Goal: Transaction & Acquisition: Purchase product/service

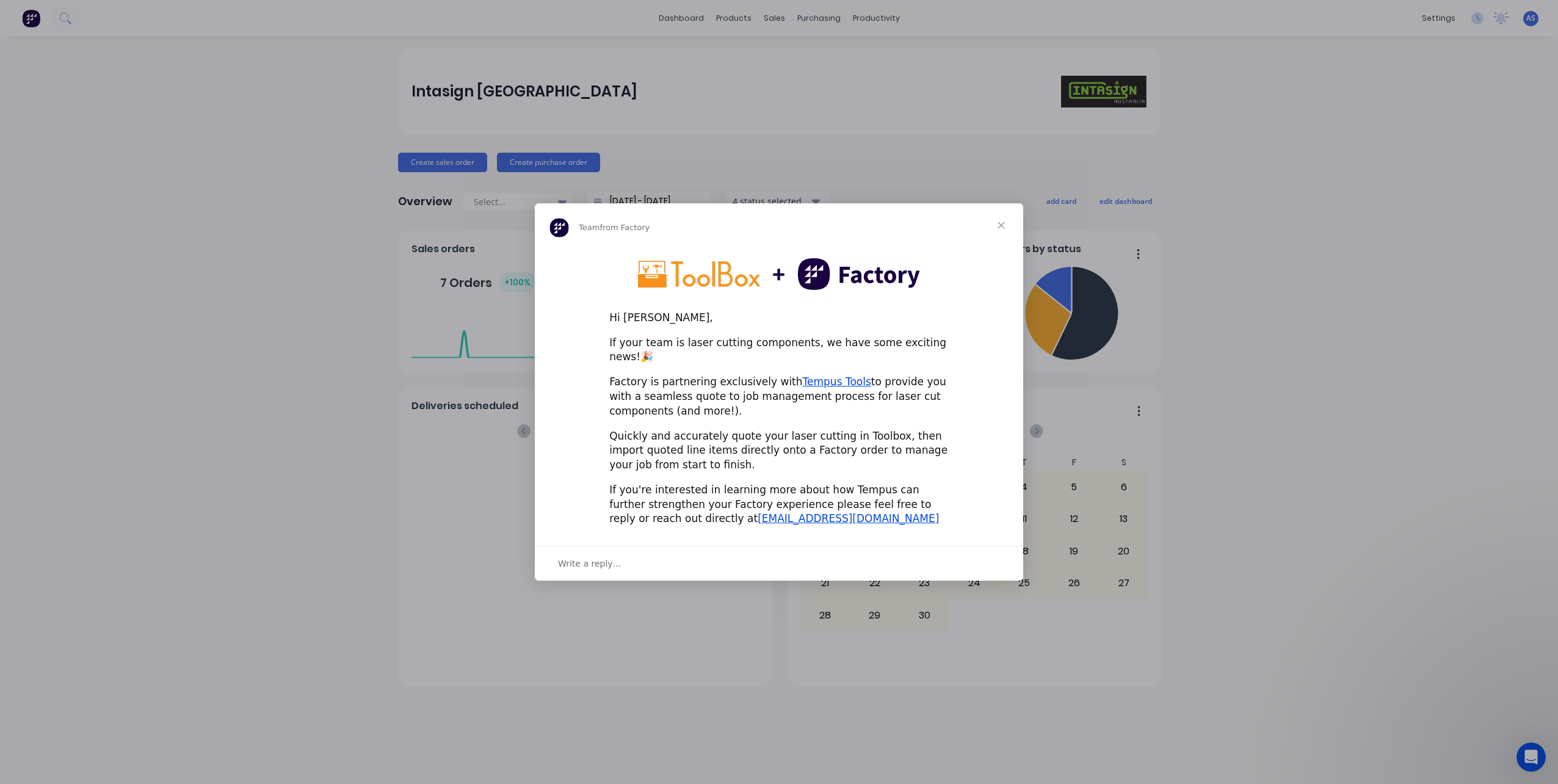
click at [1005, 233] on span "Close" at bounding box center [1002, 225] width 44 height 44
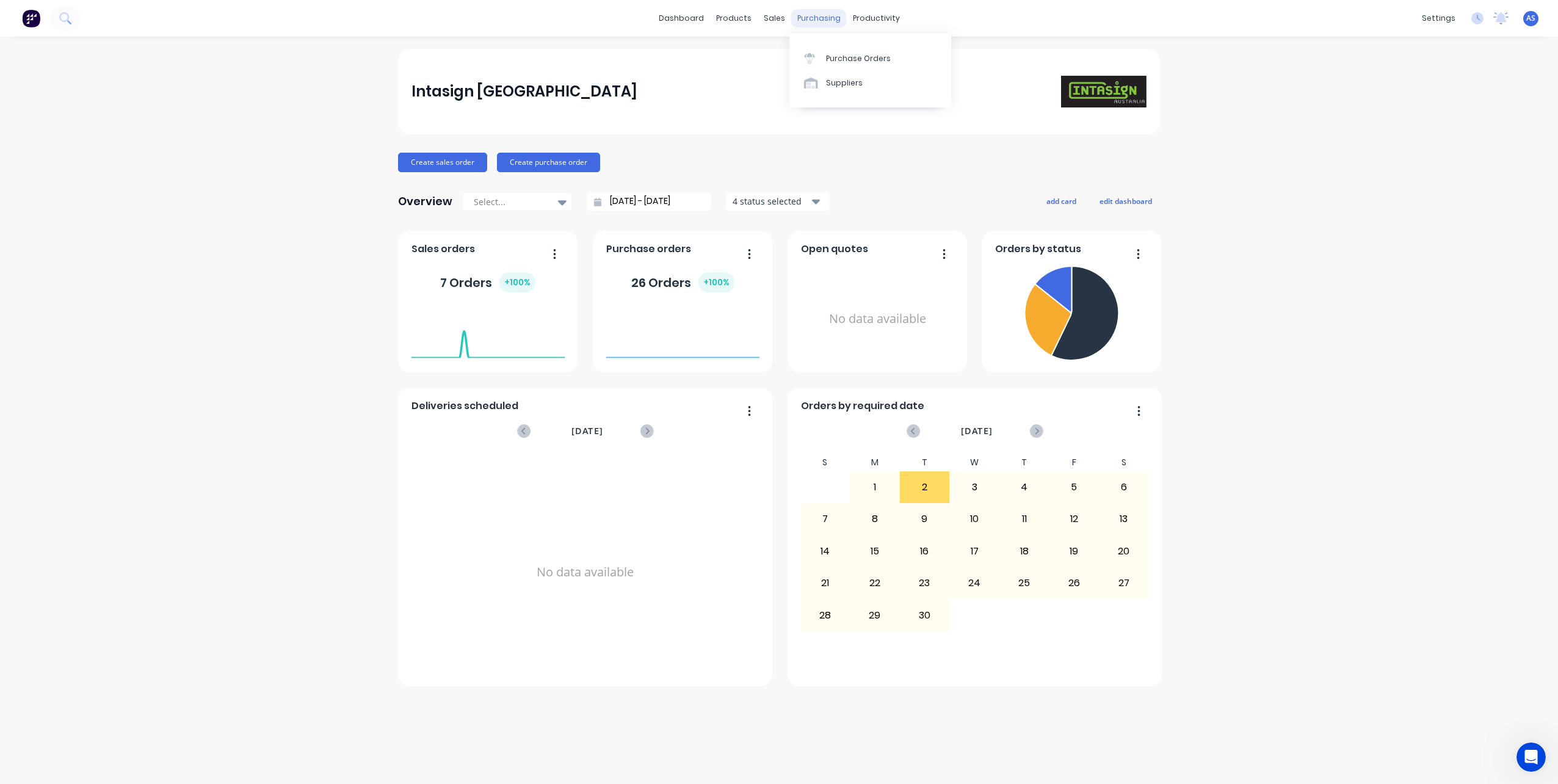
click at [822, 18] on div "purchasing" at bounding box center [819, 19] width 56 height 19
click at [841, 59] on div "Purchase Orders" at bounding box center [859, 58] width 65 height 11
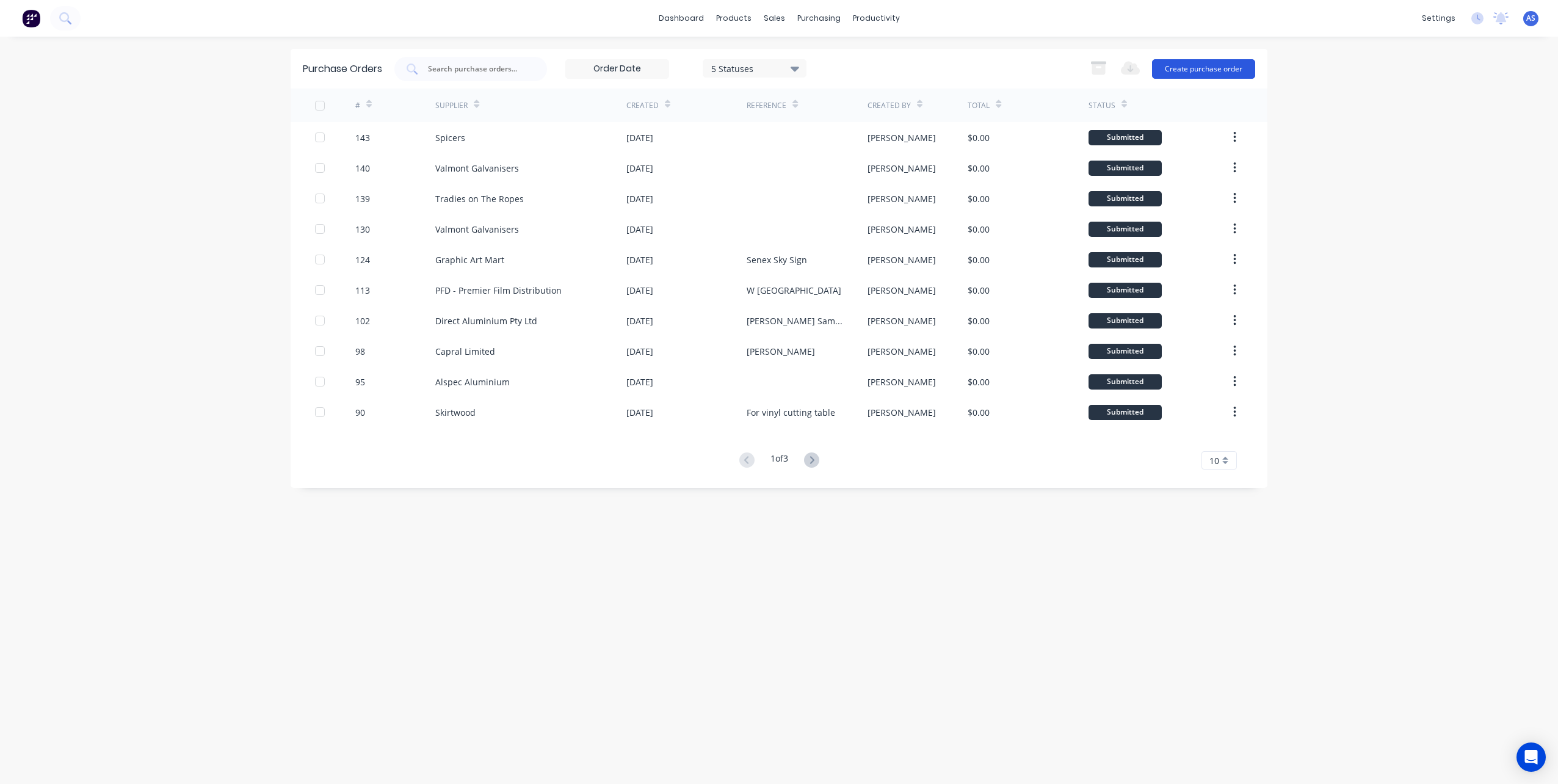
click at [1177, 68] on button "Create purchase order" at bounding box center [1204, 68] width 103 height 19
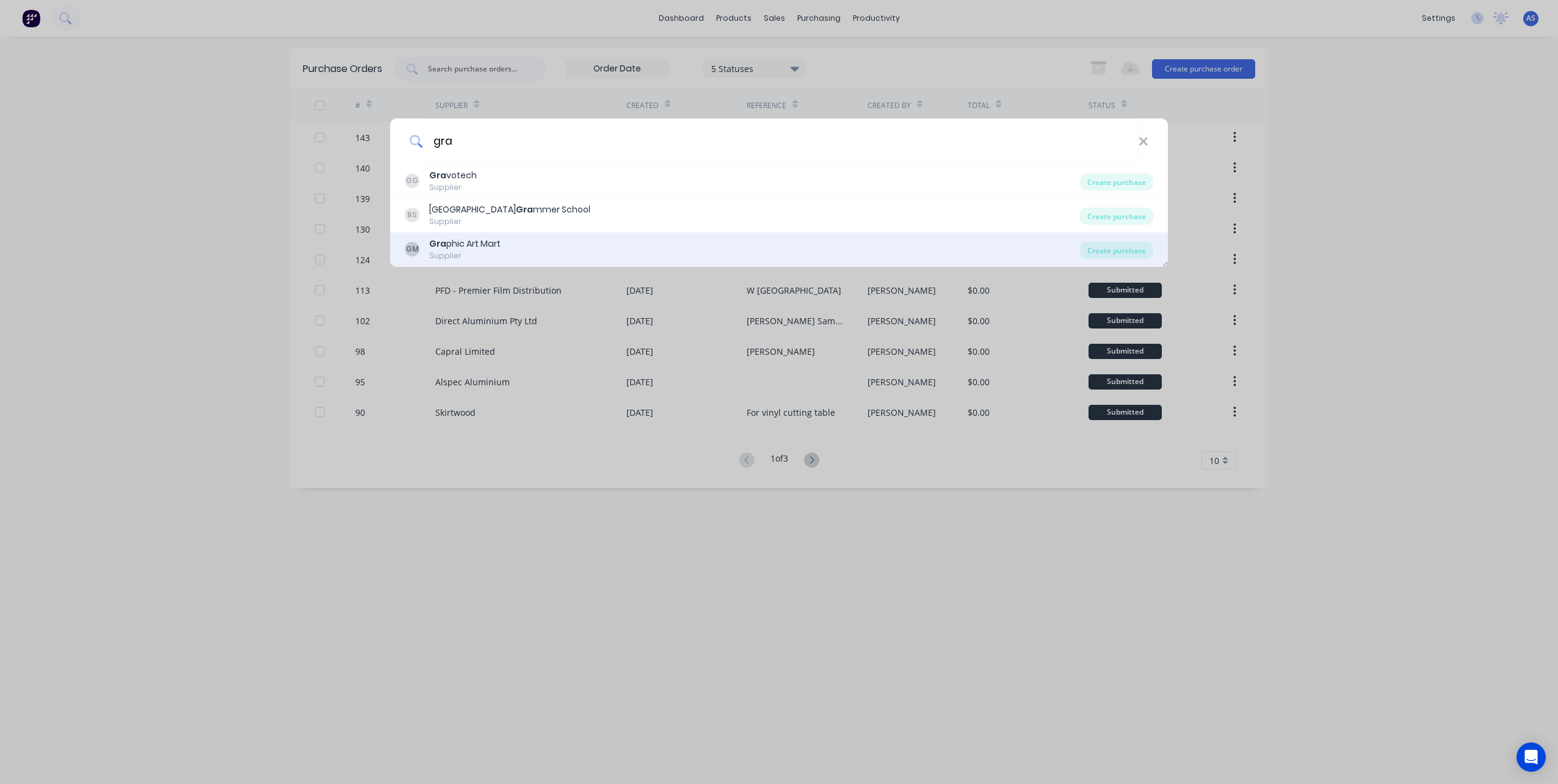
type input "gra"
click at [468, 252] on div "Supplier" at bounding box center [465, 255] width 71 height 11
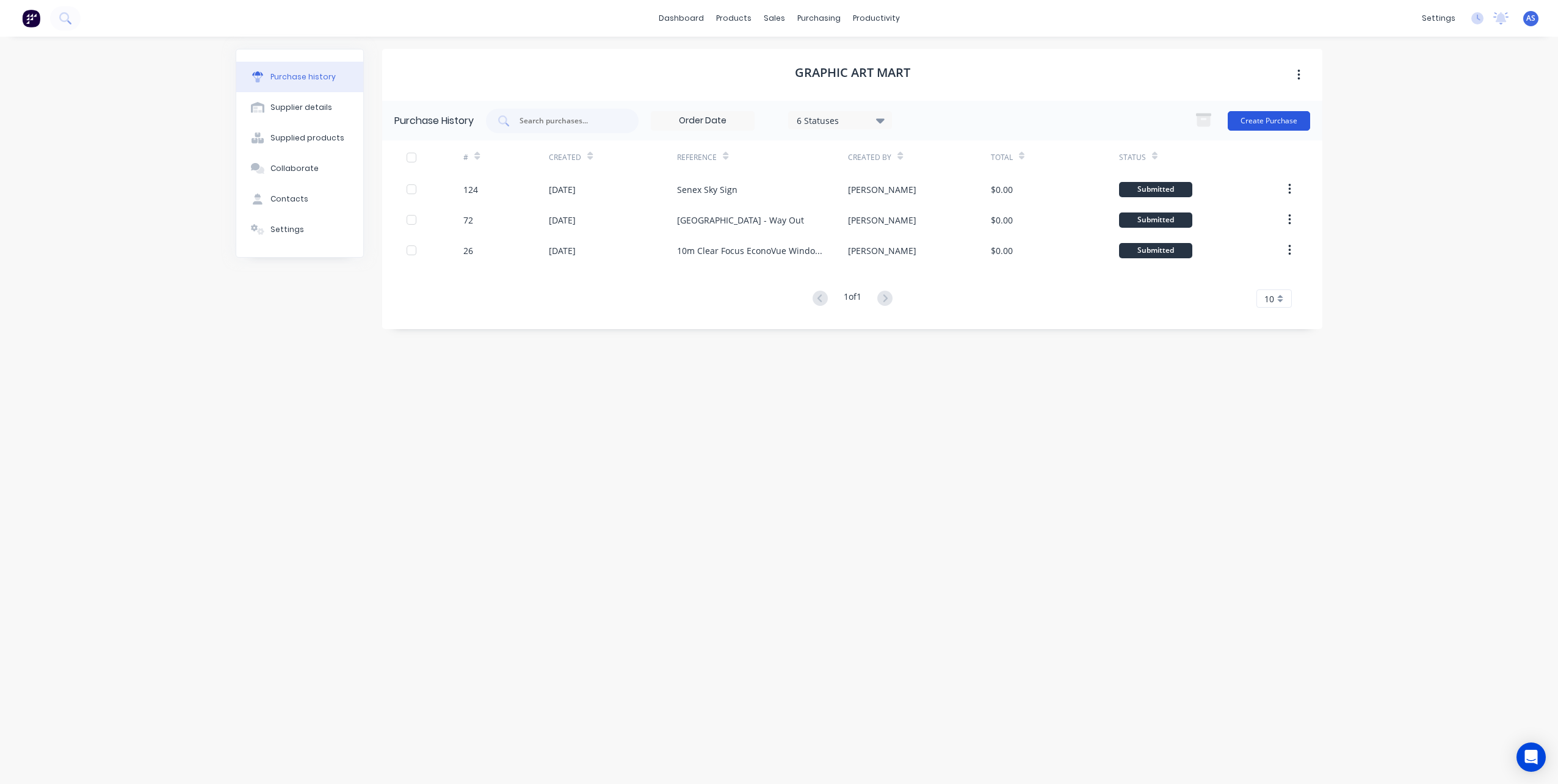
click at [1252, 119] on button "Create Purchase" at bounding box center [1269, 120] width 83 height 19
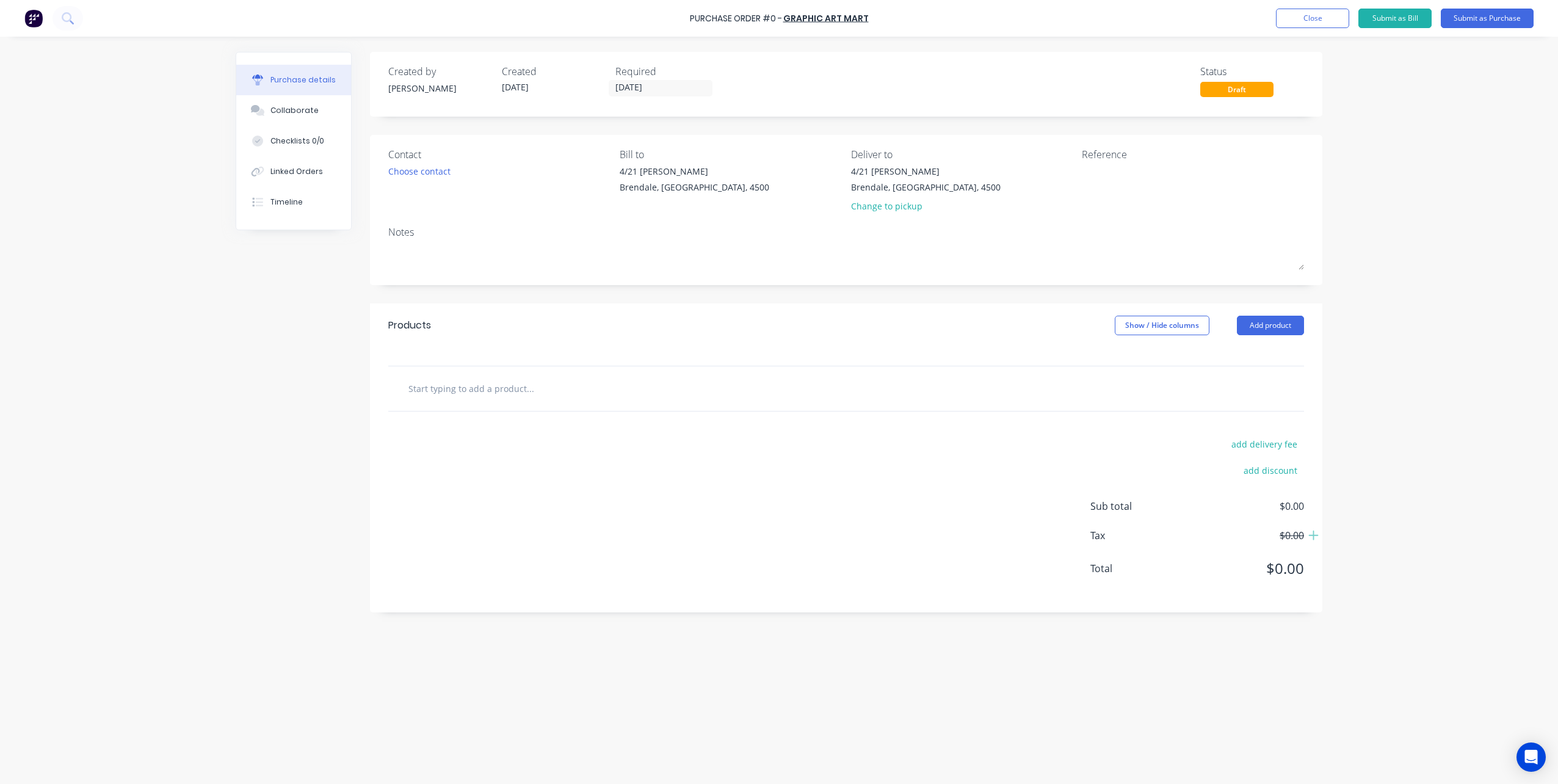
click at [459, 390] on input "text" at bounding box center [530, 388] width 245 height 24
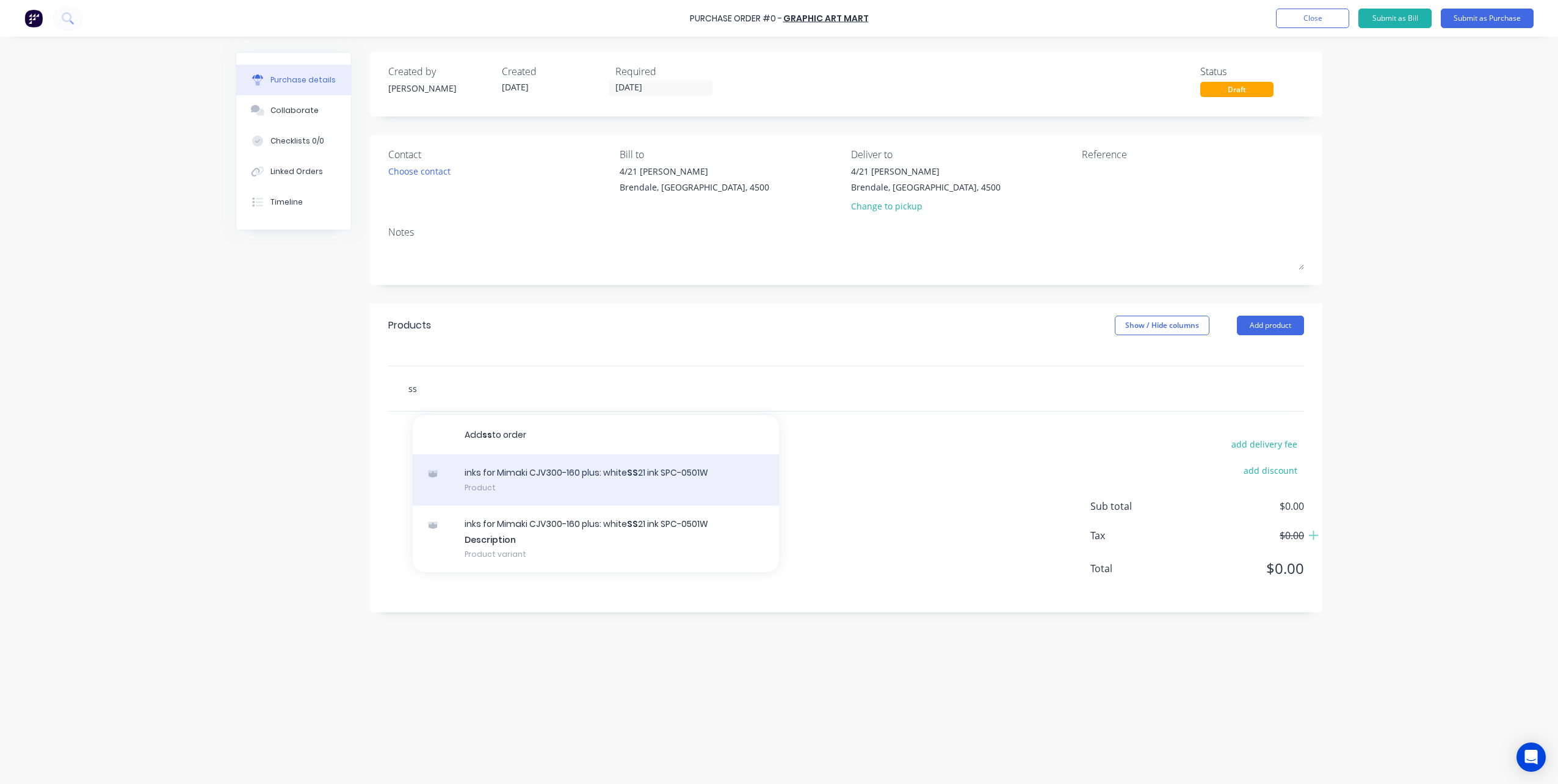
type input "ss"
click at [552, 475] on div "inks for Mimaki CJV300-160 plus: white SS 21 ink SPC-0501W Product" at bounding box center [596, 480] width 367 height 51
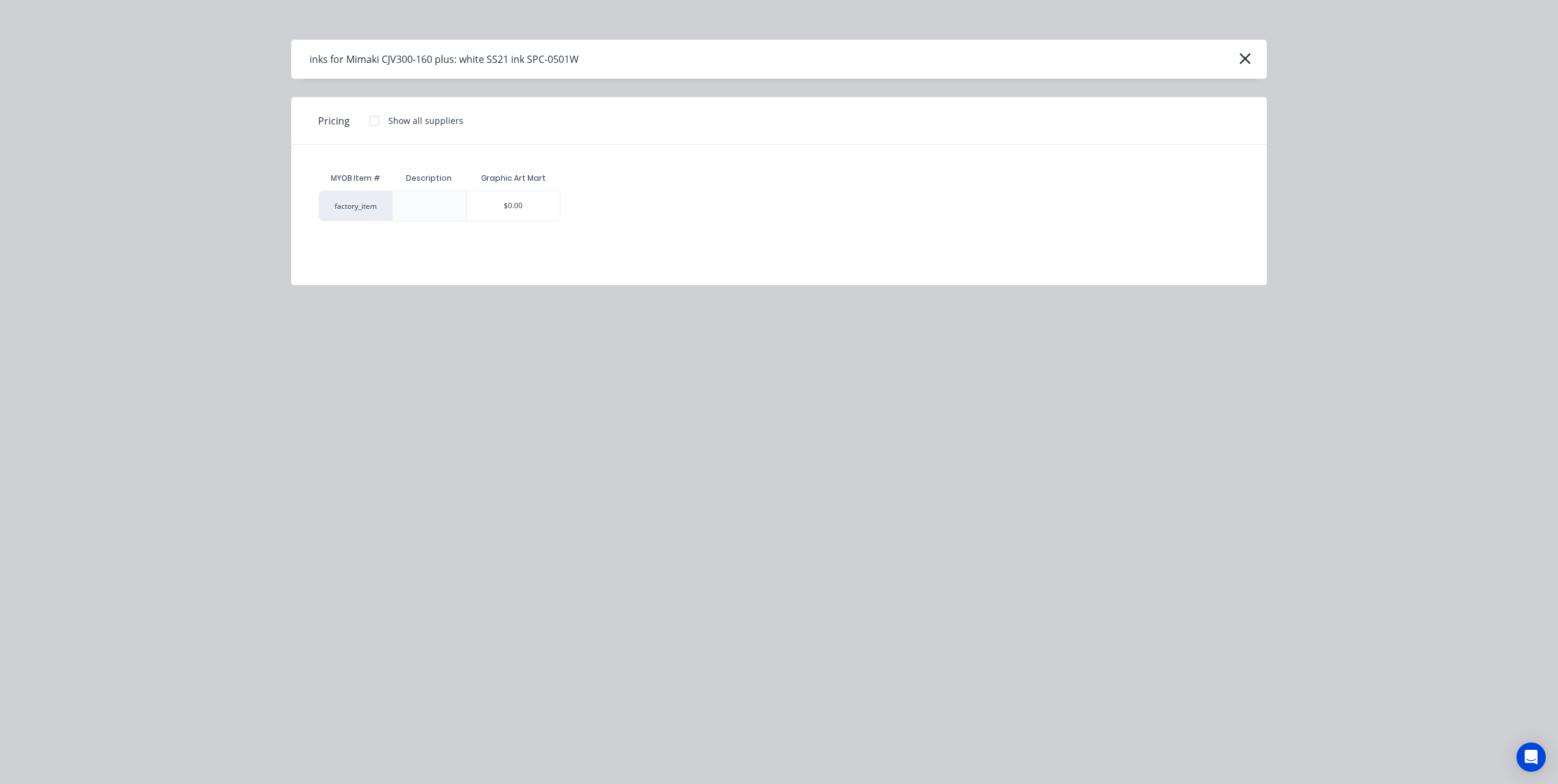
click at [372, 120] on div at bounding box center [374, 120] width 24 height 24
click at [916, 124] on div "Pricing Show all suppliers" at bounding box center [779, 120] width 975 height 48
click at [1246, 55] on icon "button" at bounding box center [1246, 58] width 13 height 17
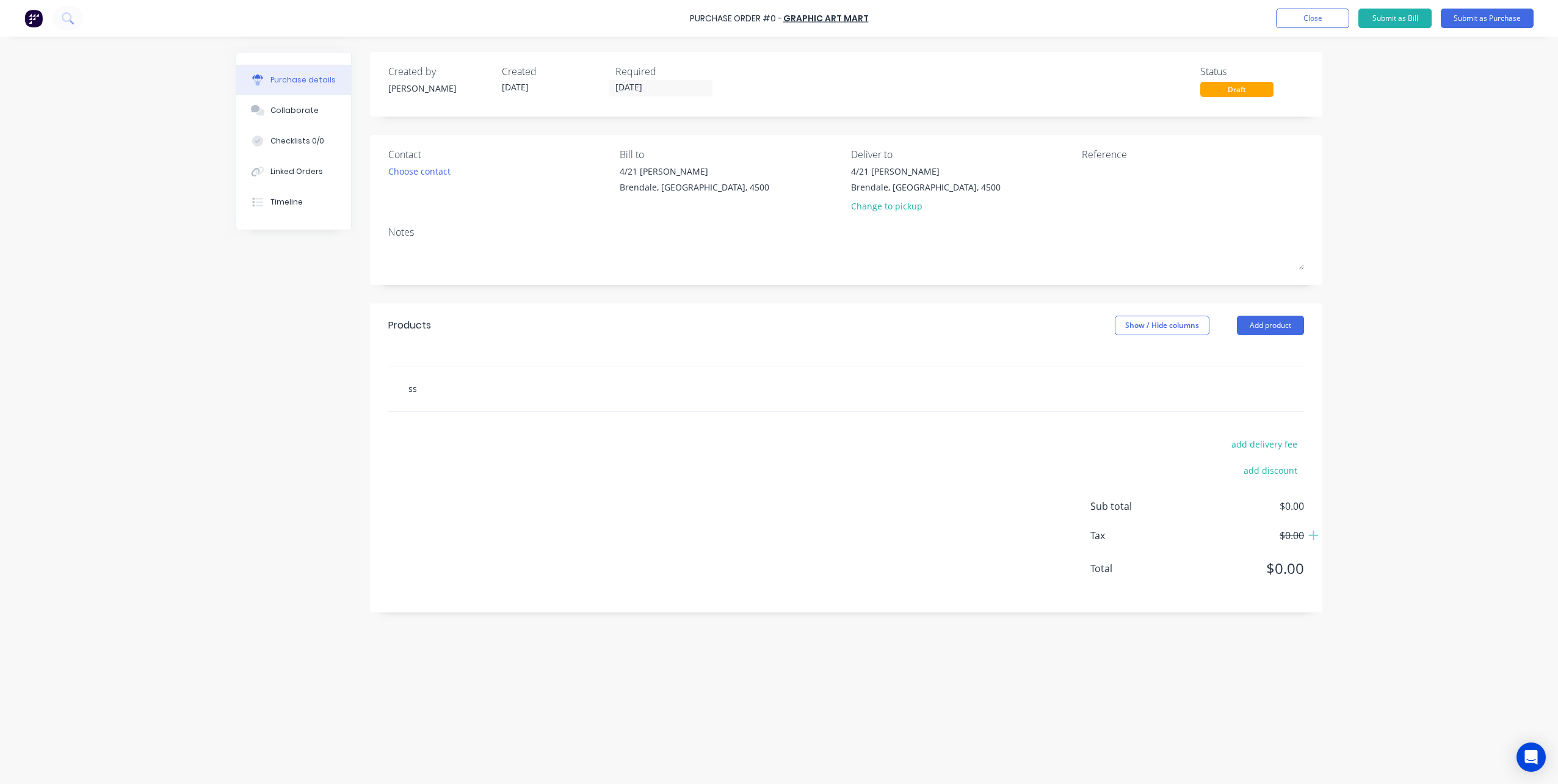
click at [431, 385] on input "ss" at bounding box center [530, 388] width 245 height 24
drag, startPoint x: 424, startPoint y: 388, endPoint x: 374, endPoint y: 391, distance: 50.1
click at [375, 391] on div "ss Add ss to order inks for Mimaki CJV300-160 plus: white SS 21 ink SPC-0501W P…" at bounding box center [846, 388] width 953 height 46
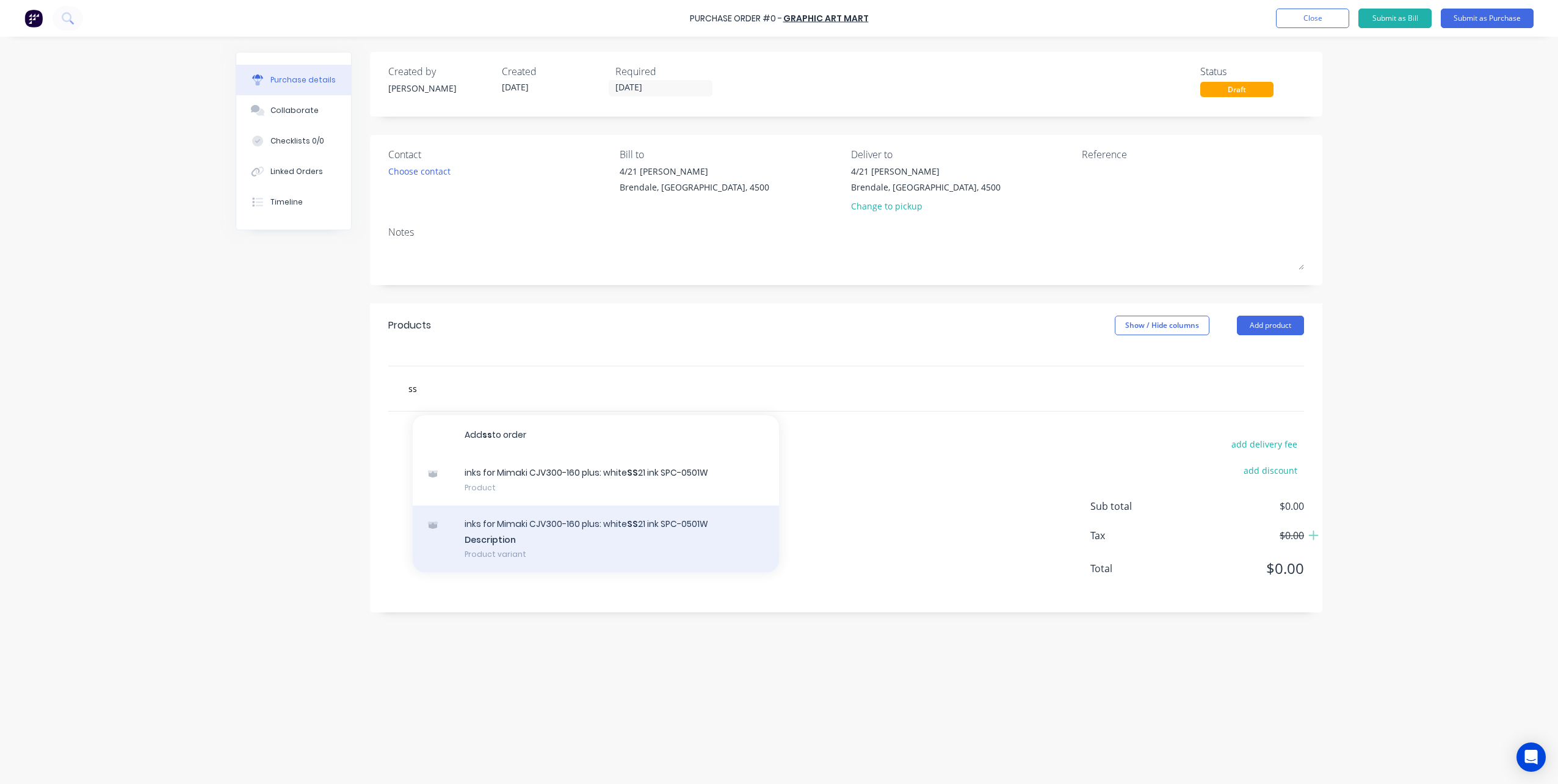
drag, startPoint x: 488, startPoint y: 478, endPoint x: 483, endPoint y: 525, distance: 47.3
click at [483, 525] on div "inks for Mimaki CJV300-160 plus: white SS 21 ink SPC-0501W Description Product …" at bounding box center [596, 539] width 367 height 67
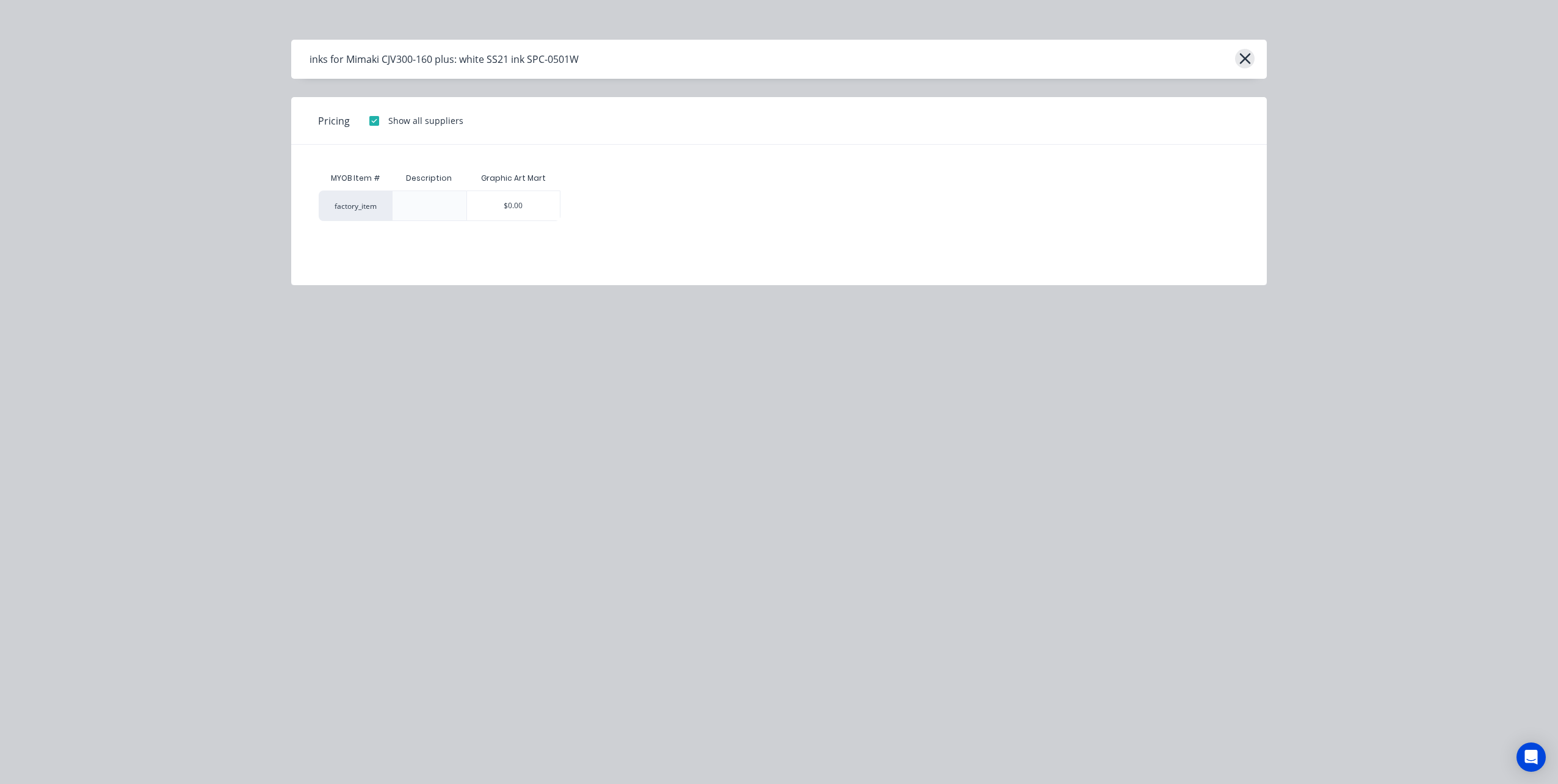
click at [1247, 58] on icon "button" at bounding box center [1246, 58] width 13 height 17
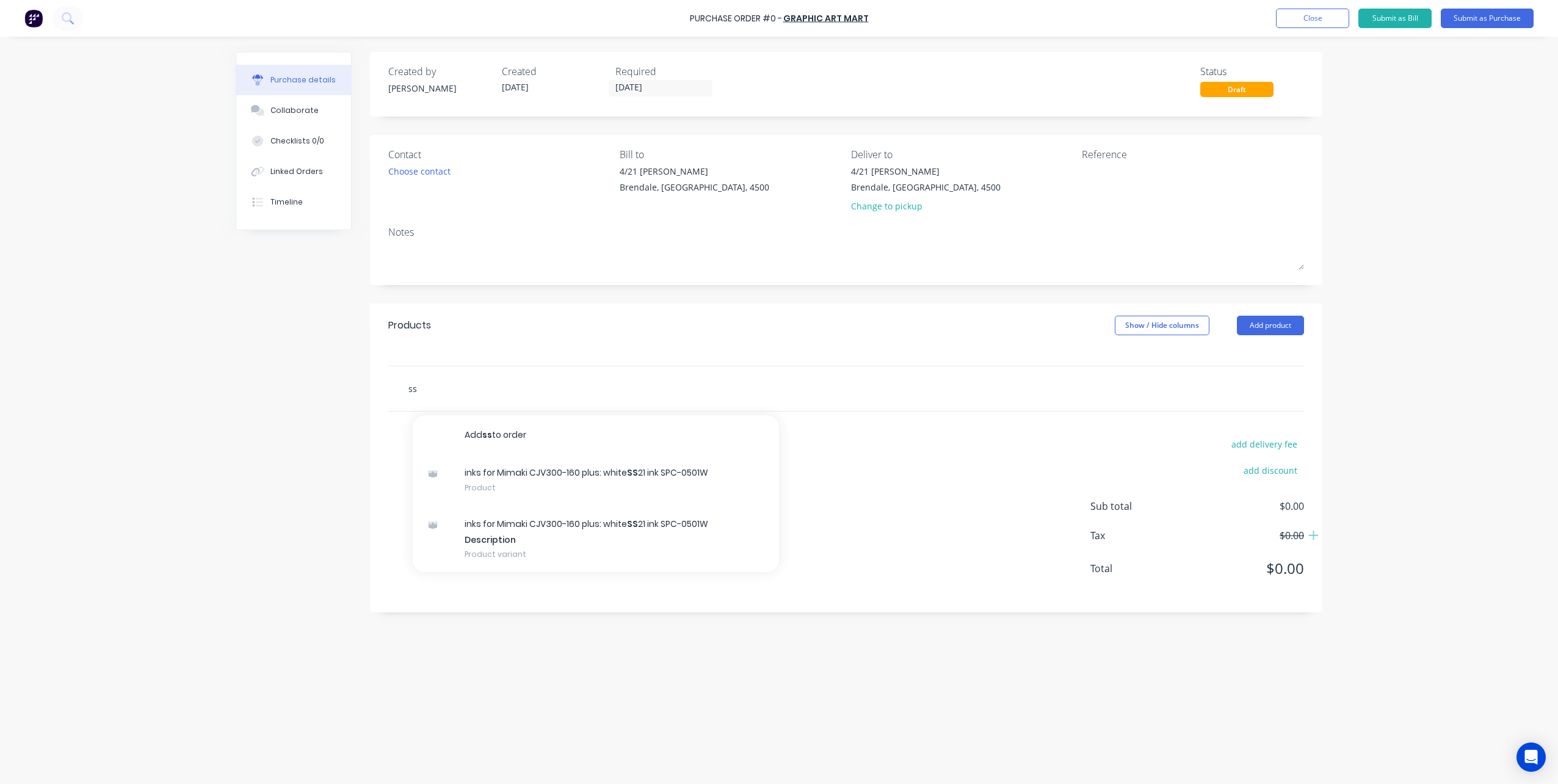
drag, startPoint x: 423, startPoint y: 388, endPoint x: 350, endPoint y: 392, distance: 73.1
click at [351, 393] on div "Created by [PERSON_NAME] Created [DATE] Required [DATE] Status Draft Contact Ch…" at bounding box center [779, 407] width 1087 height 711
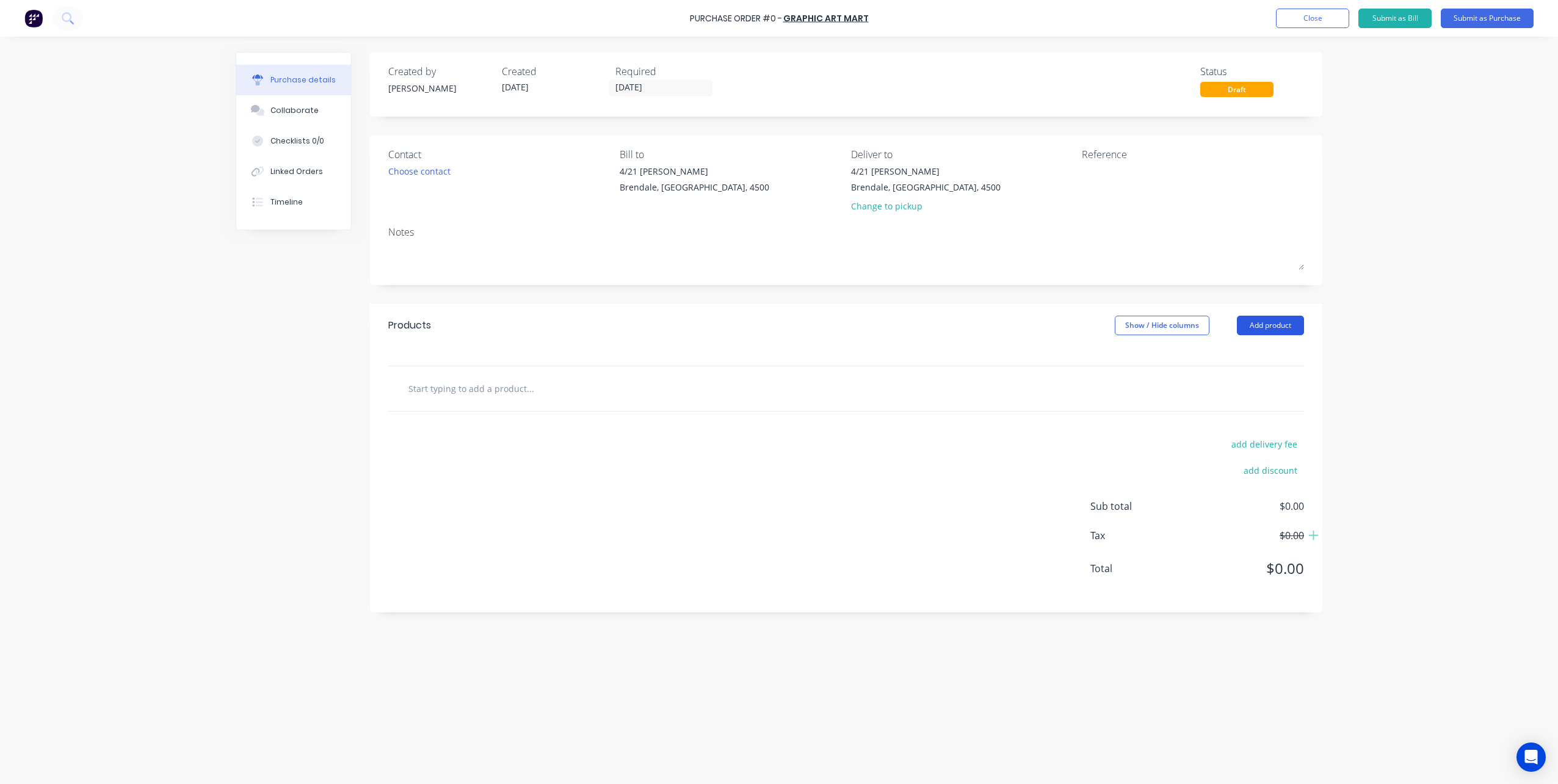
click at [1261, 328] on button "Add product" at bounding box center [1271, 325] width 67 height 19
click at [1239, 356] on div "Product catalogue" at bounding box center [1246, 356] width 94 height 18
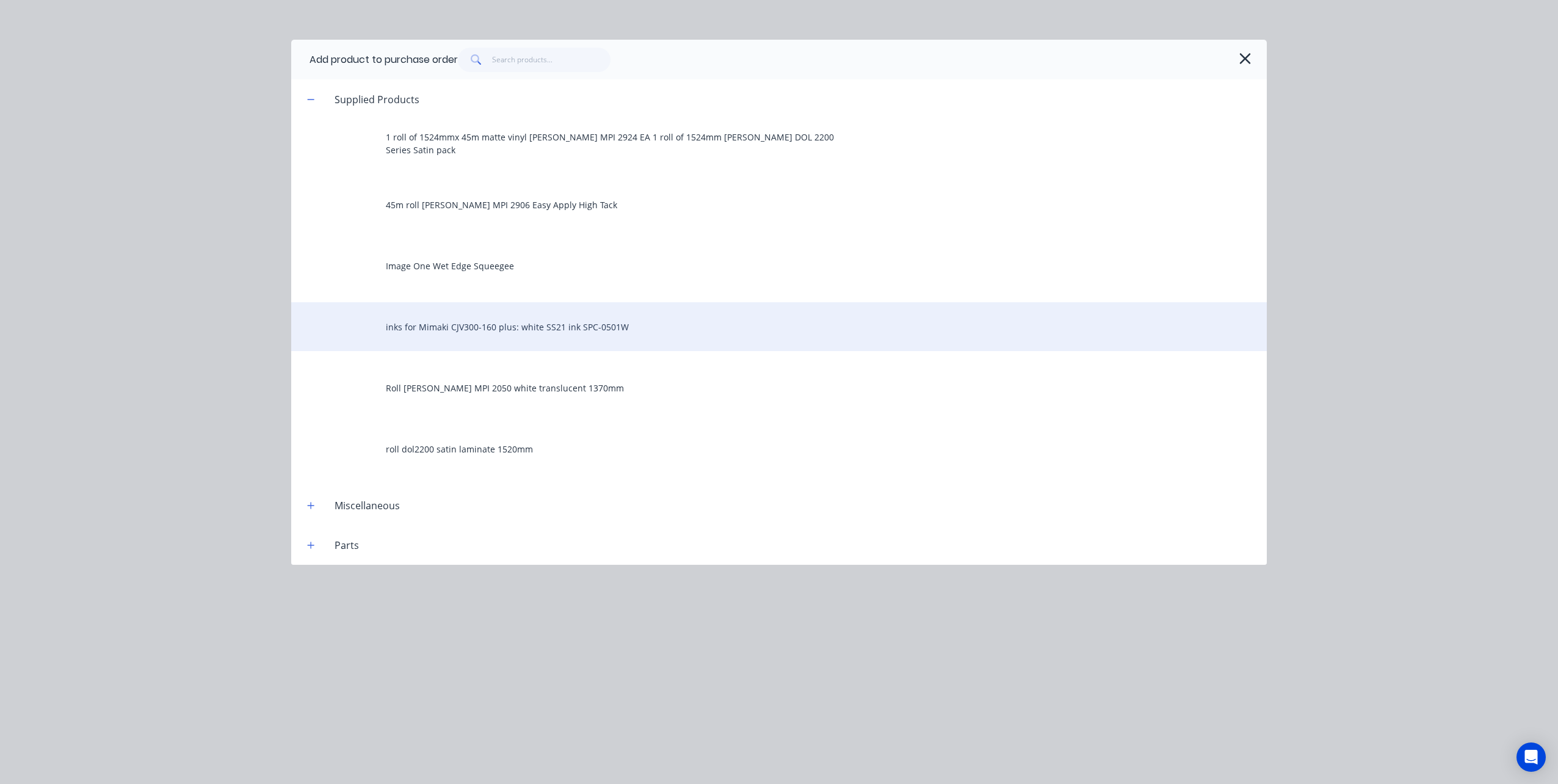
click at [496, 326] on div "inks for Mimaki CJV300-160 plus: white SS21 ink SPC-0501W" at bounding box center [779, 326] width 975 height 49
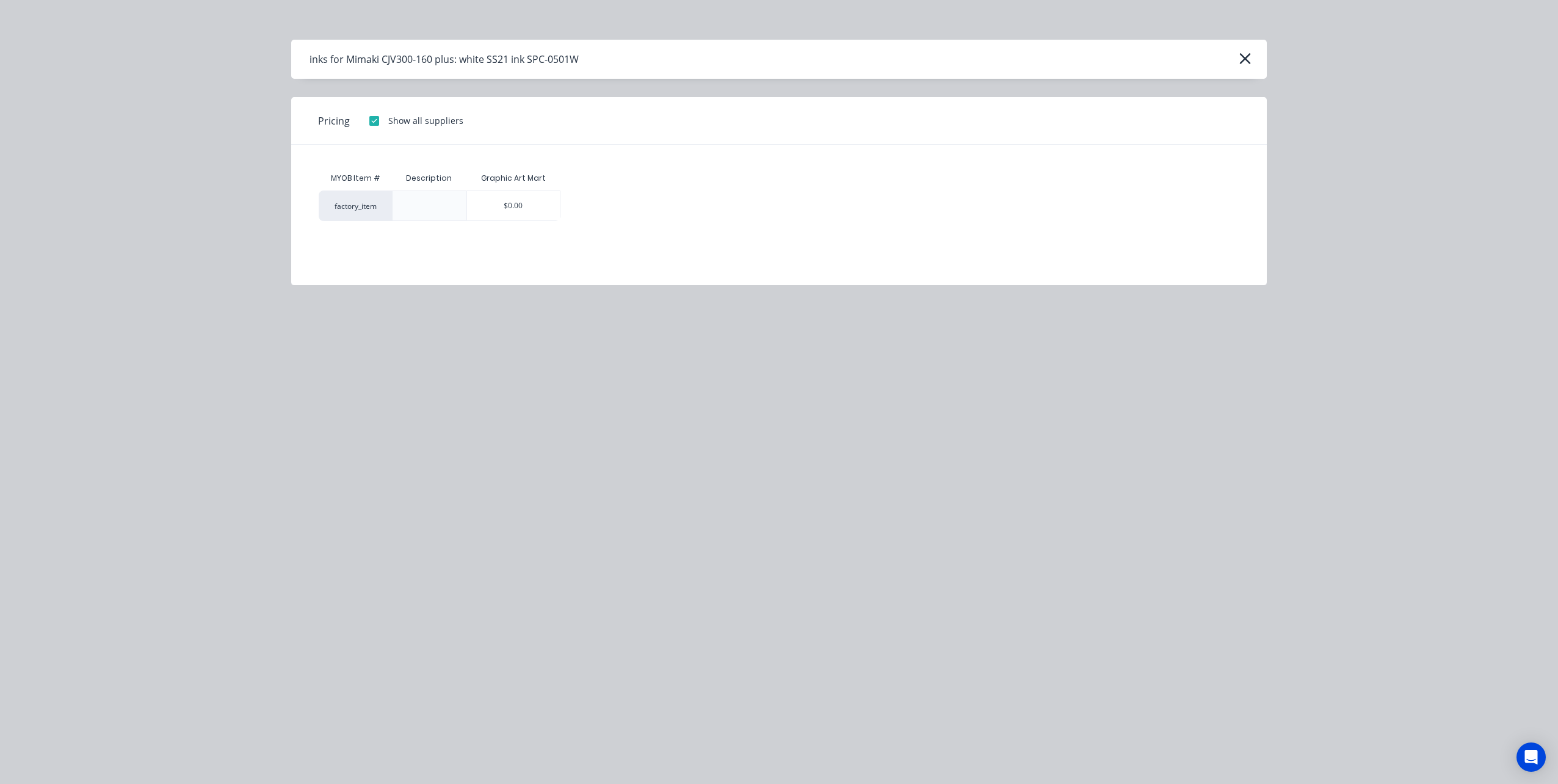
click at [374, 120] on div at bounding box center [374, 120] width 24 height 24
click at [1248, 55] on icon "button" at bounding box center [1244, 58] width 11 height 11
